Goal: Communication & Community: Participate in discussion

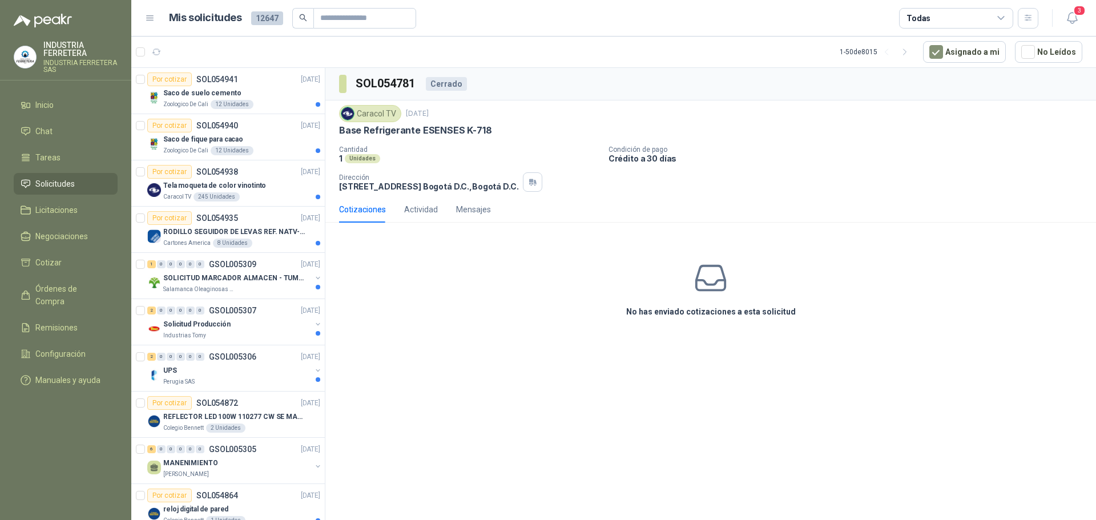
click at [58, 118] on ul "Inicio Chat Tareas Solicitudes Licitaciones Negociaciones Cotizar Órdenes de Co…" at bounding box center [65, 244] width 131 height 301
click at [59, 131] on li "Chat" at bounding box center [66, 131] width 90 height 13
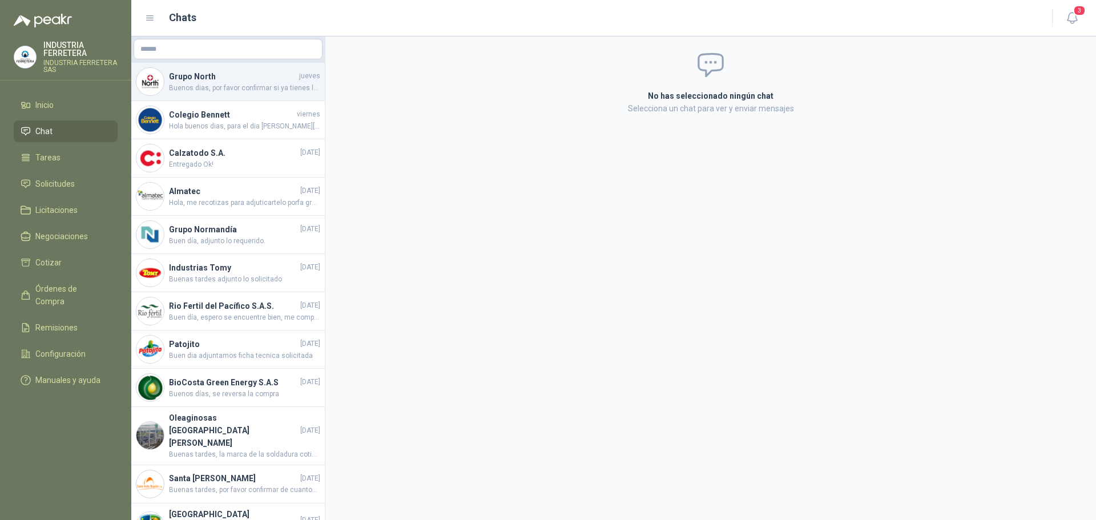
click at [206, 86] on span "Buenos dias, por favor confirmar si ya tienes la cotizacion solicitada ?" at bounding box center [244, 88] width 151 height 11
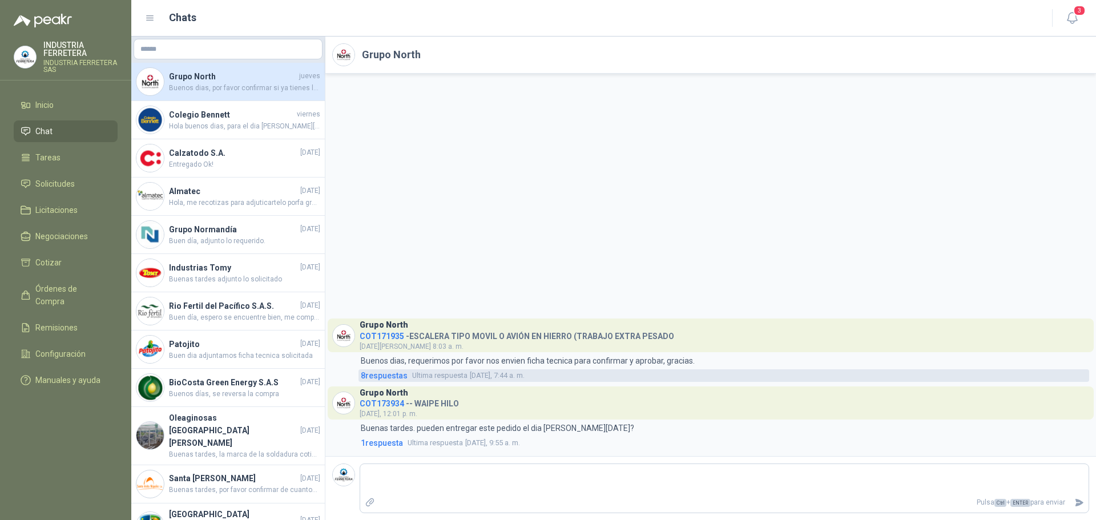
click at [420, 378] on span "Ultima respuesta" at bounding box center [439, 375] width 55 height 11
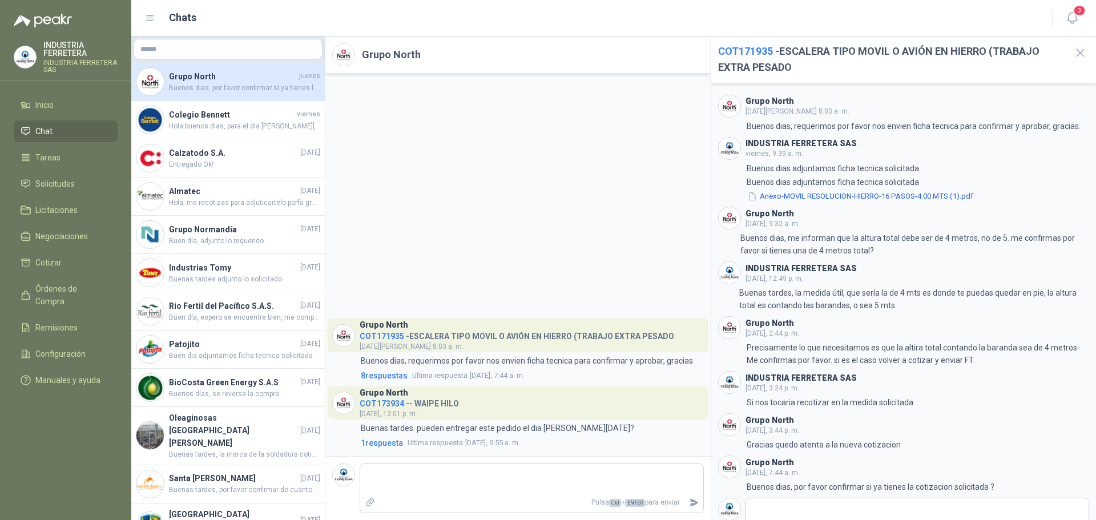
click at [758, 51] on span "COT171935" at bounding box center [745, 51] width 55 height 12
click at [751, 55] on span "COT171935" at bounding box center [745, 51] width 55 height 12
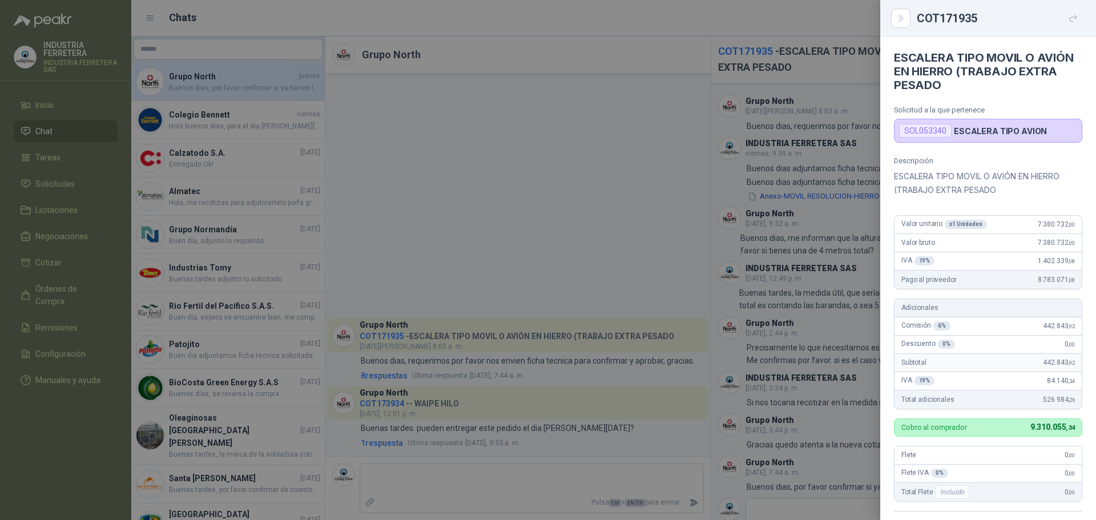
click at [440, 230] on div at bounding box center [548, 260] width 1096 height 520
